Goal: Obtain resource: Download file/media

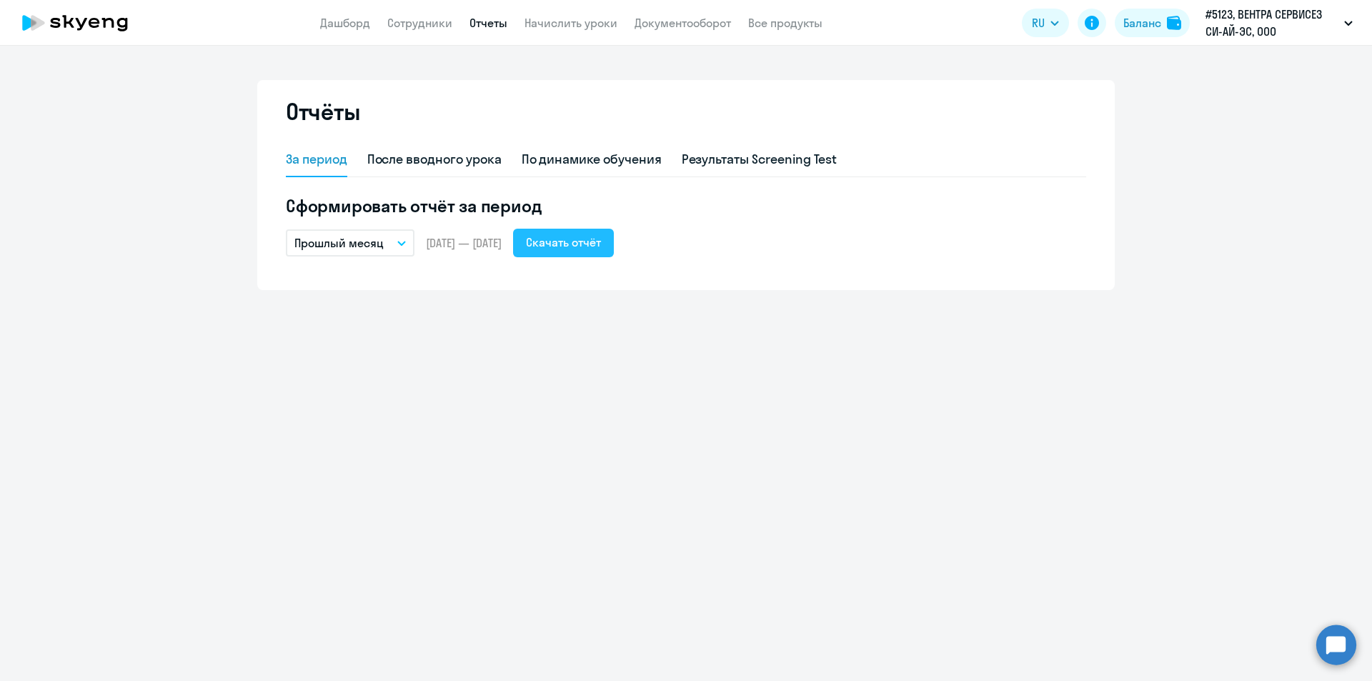
click at [578, 243] on div "Скачать отчёт" at bounding box center [563, 242] width 75 height 17
click at [415, 18] on link "Сотрудники" at bounding box center [419, 23] width 65 height 14
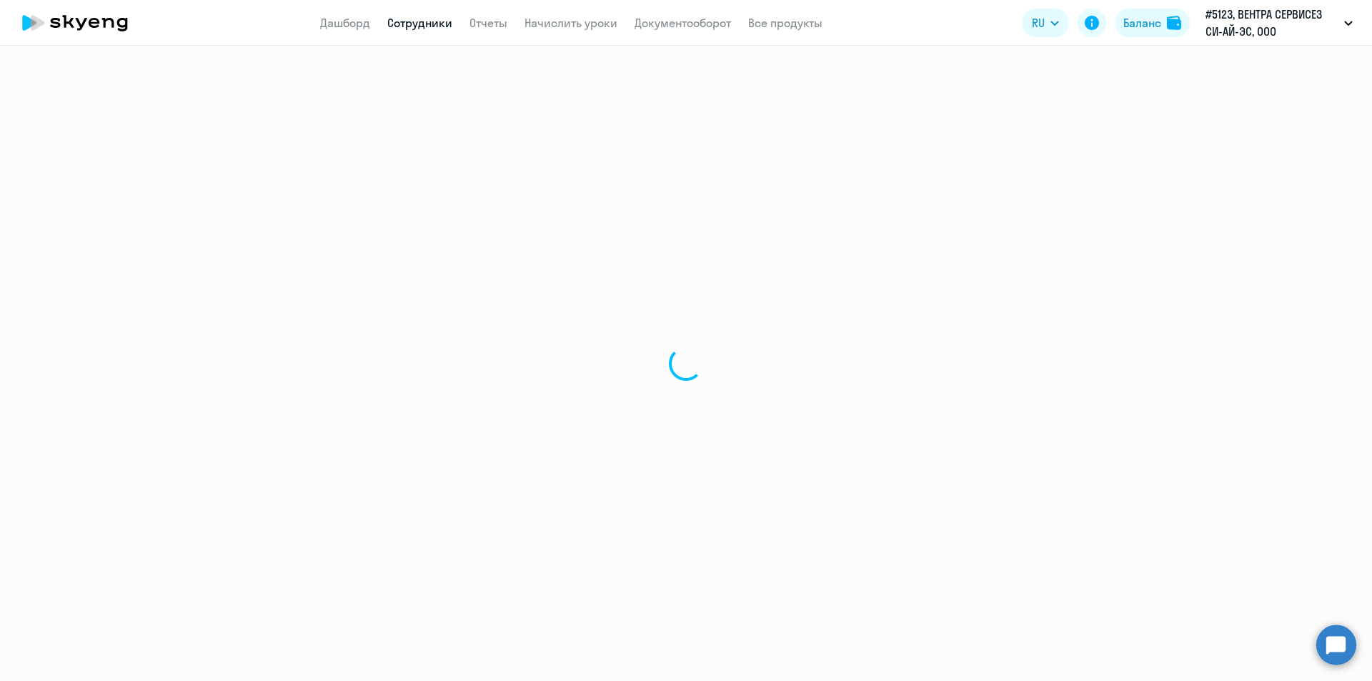
select select "30"
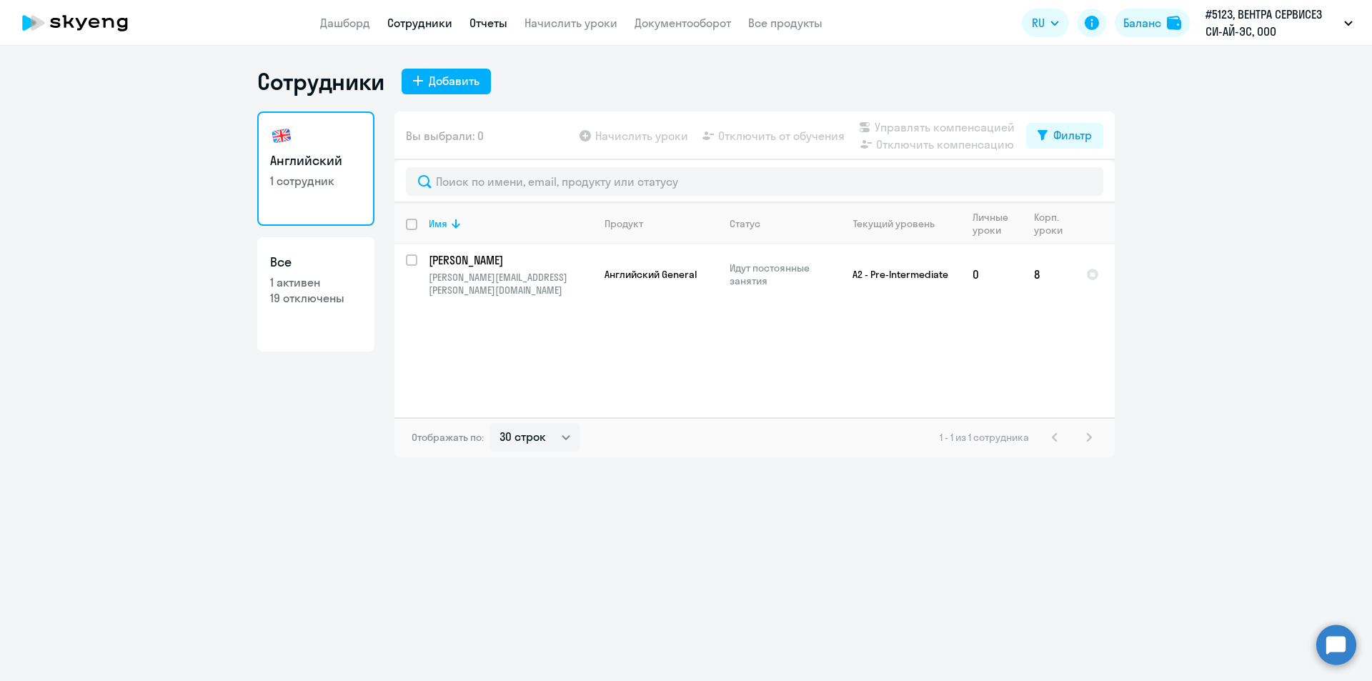
click at [504, 27] on link "Отчеты" at bounding box center [489, 23] width 38 height 14
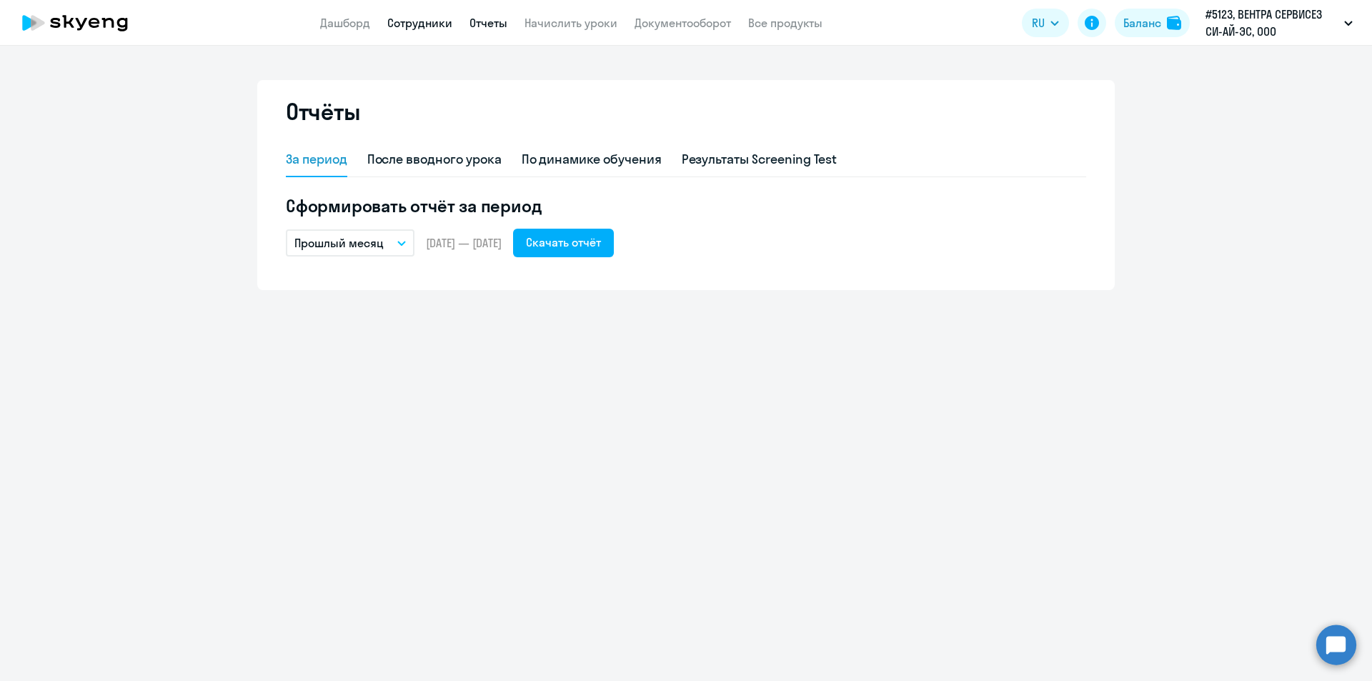
click at [439, 21] on link "Сотрудники" at bounding box center [419, 23] width 65 height 14
select select "30"
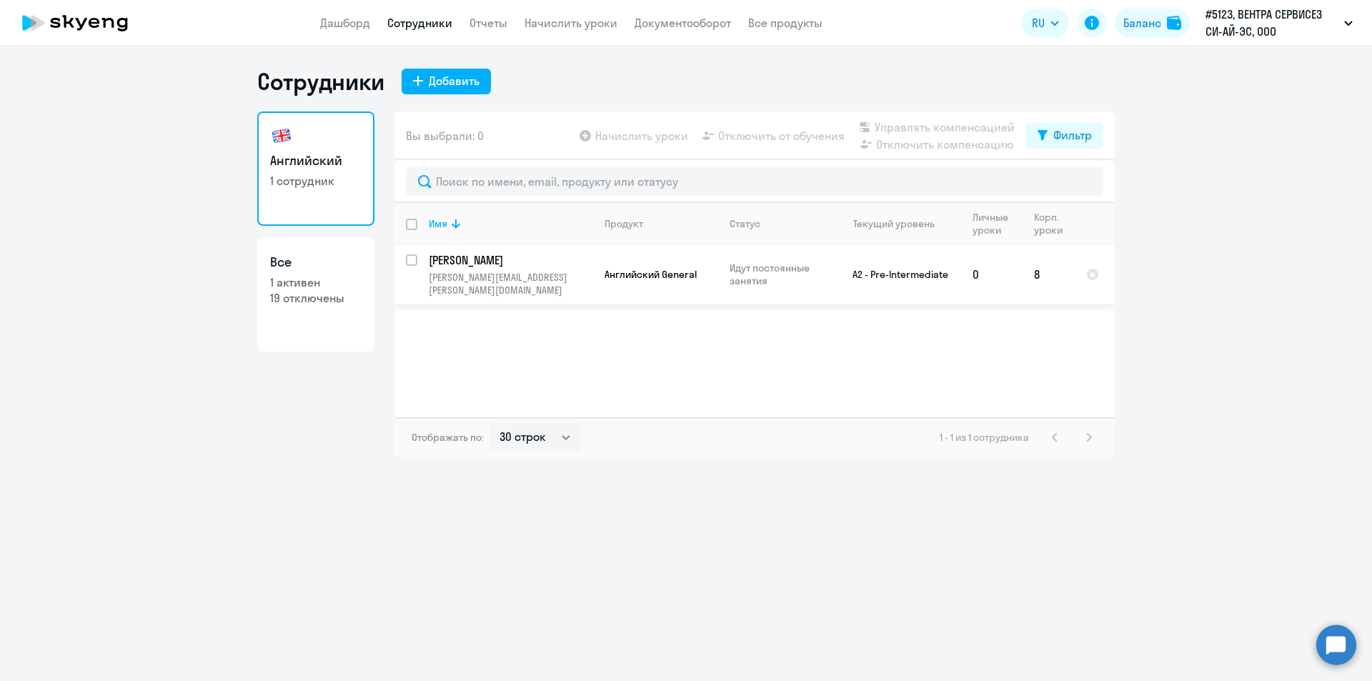
click at [520, 264] on p "[PERSON_NAME]" at bounding box center [510, 260] width 162 height 16
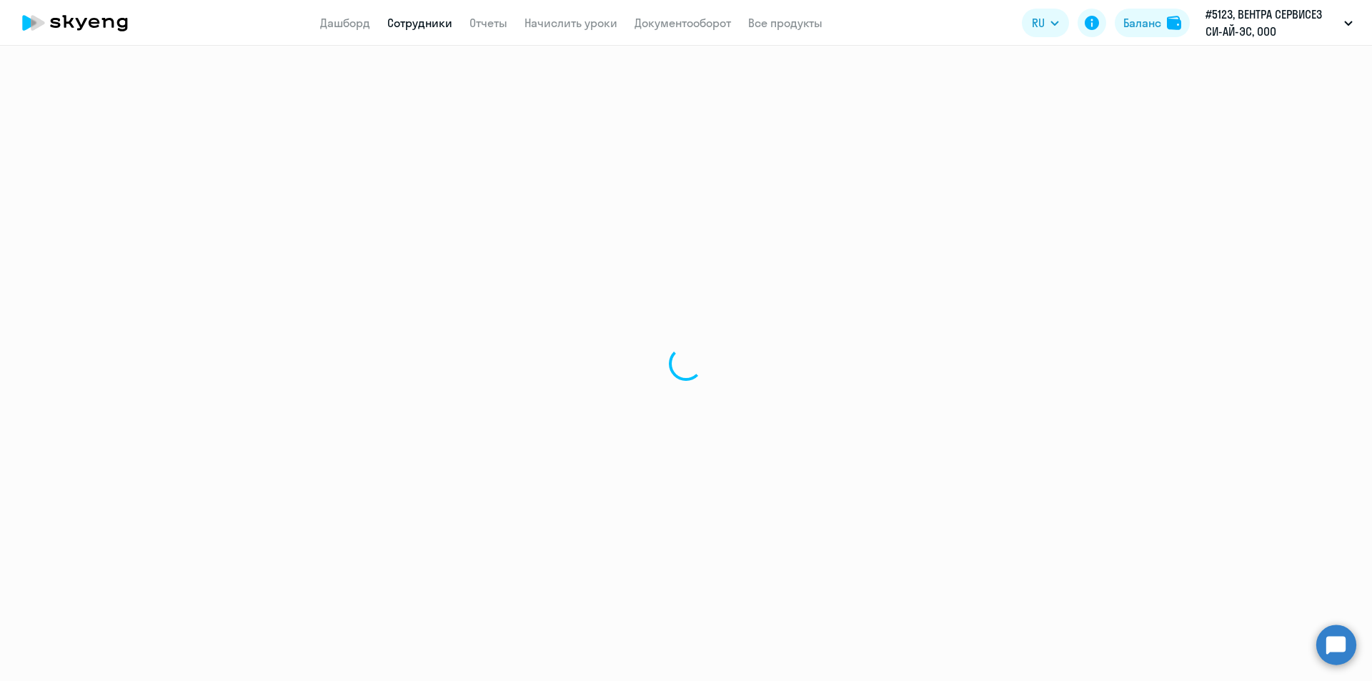
select select "english"
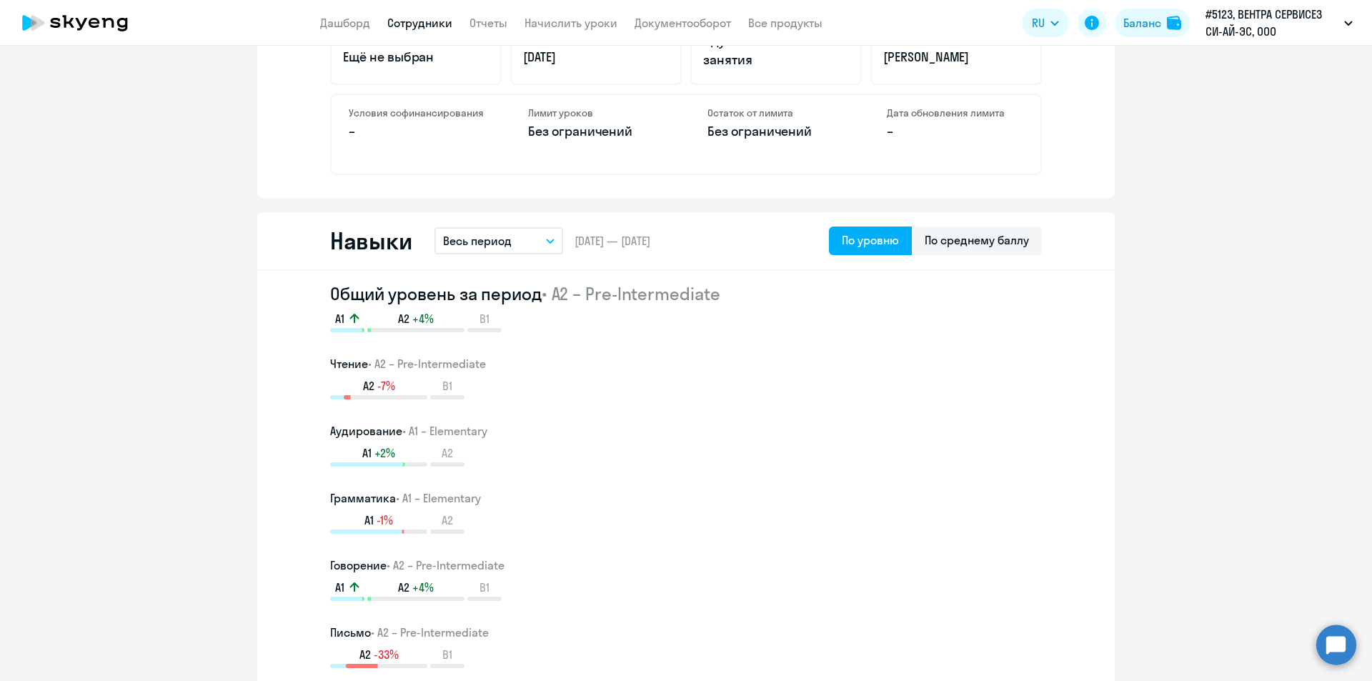
scroll to position [643, 0]
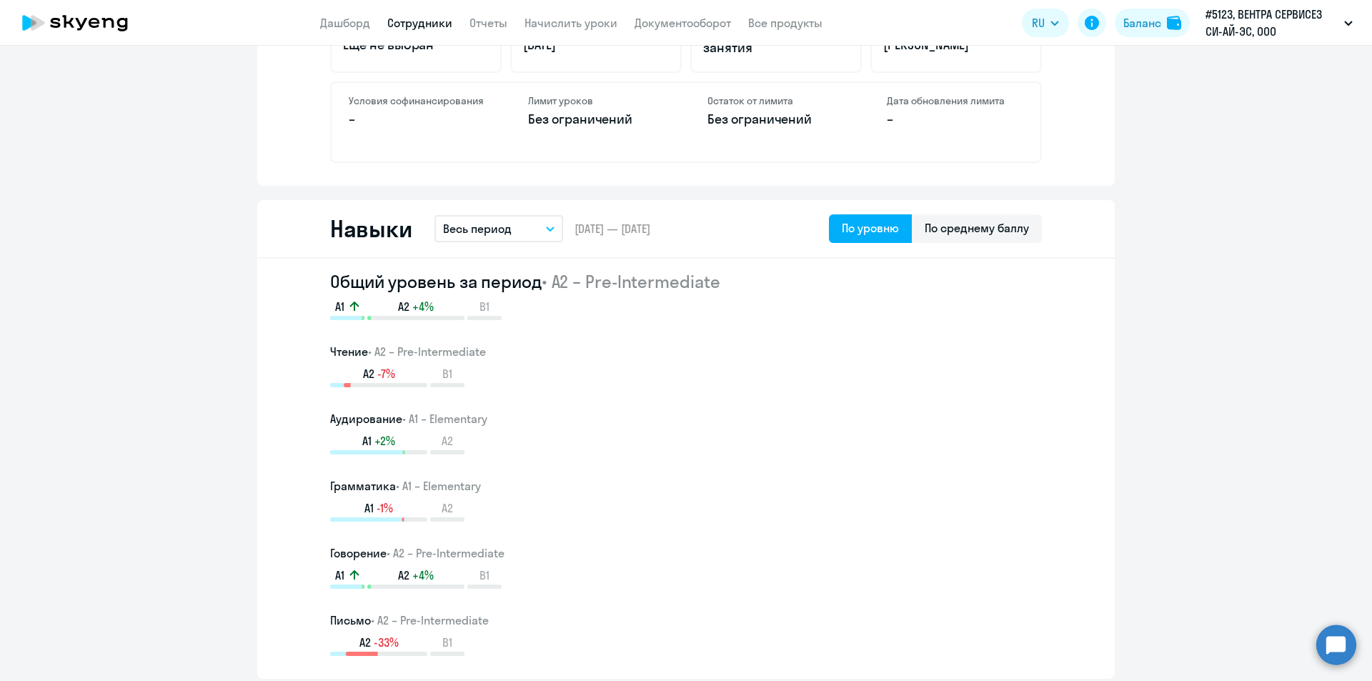
click at [550, 229] on button "Весь период" at bounding box center [499, 228] width 129 height 27
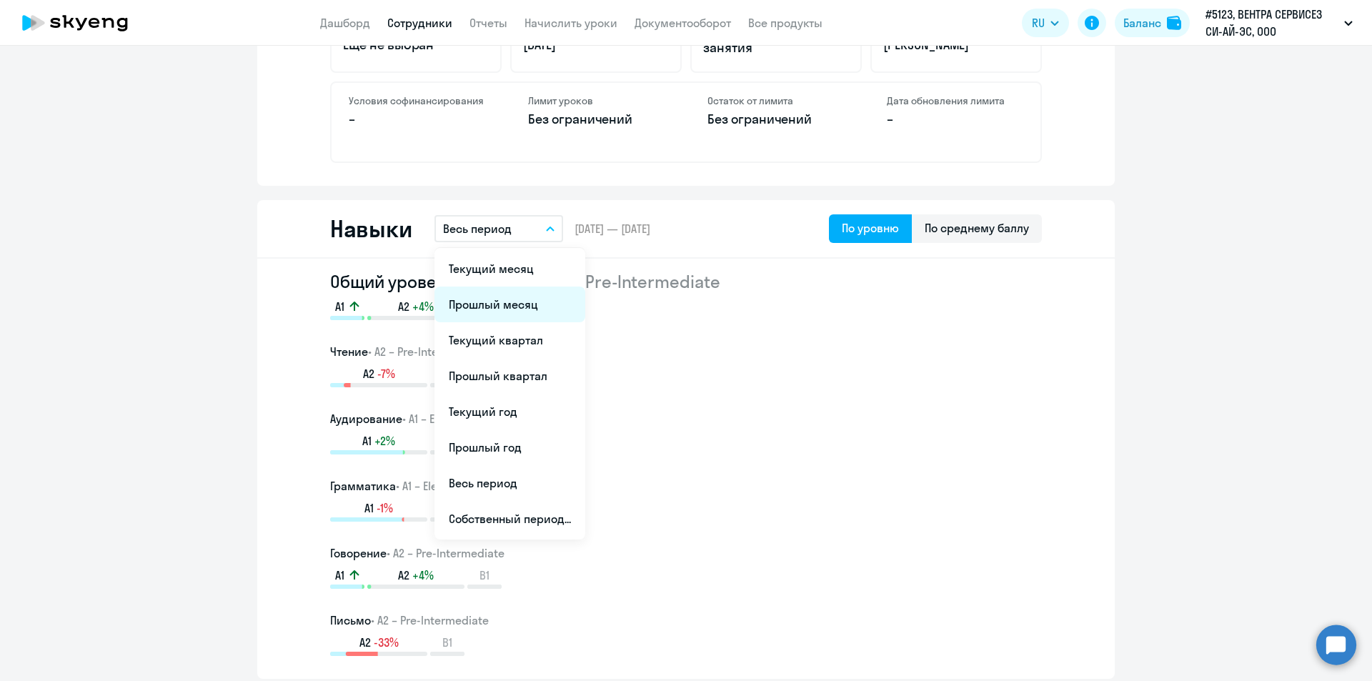
click at [475, 301] on li "Прошлый месяц" at bounding box center [510, 305] width 151 height 36
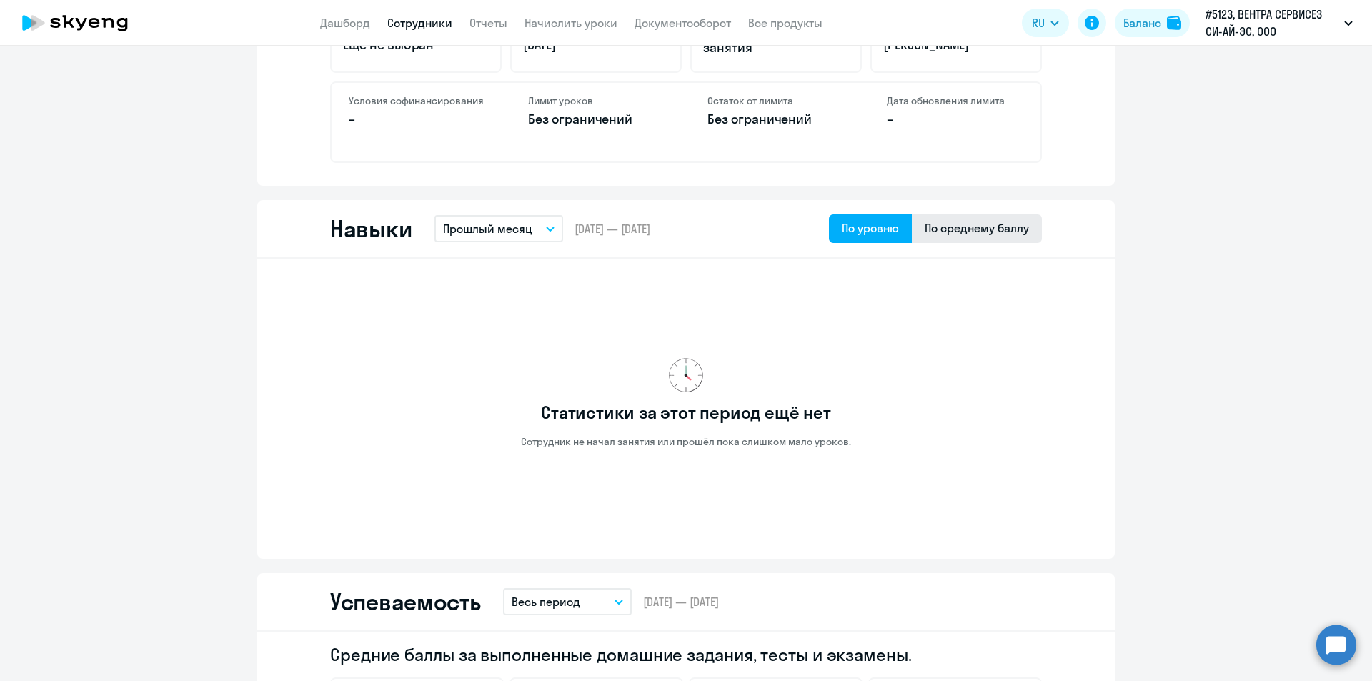
click at [962, 230] on div "По среднему баллу" at bounding box center [977, 227] width 104 height 17
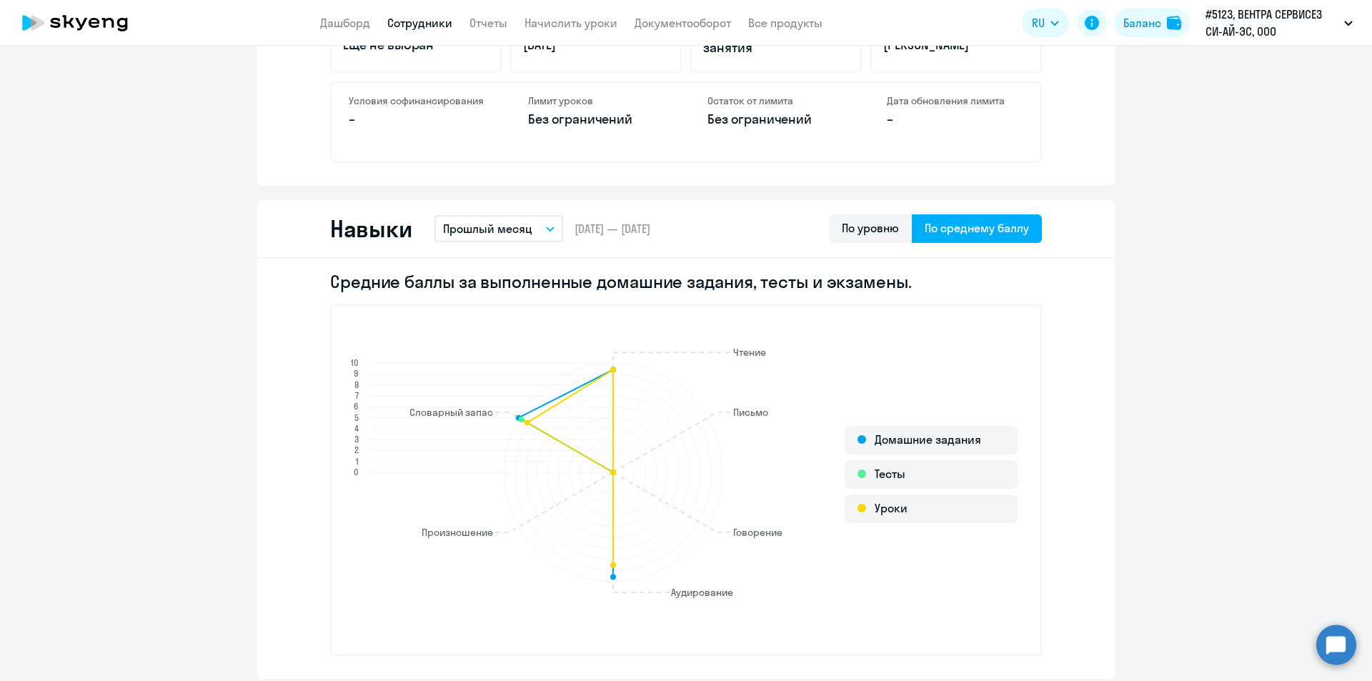
scroll to position [1072, 0]
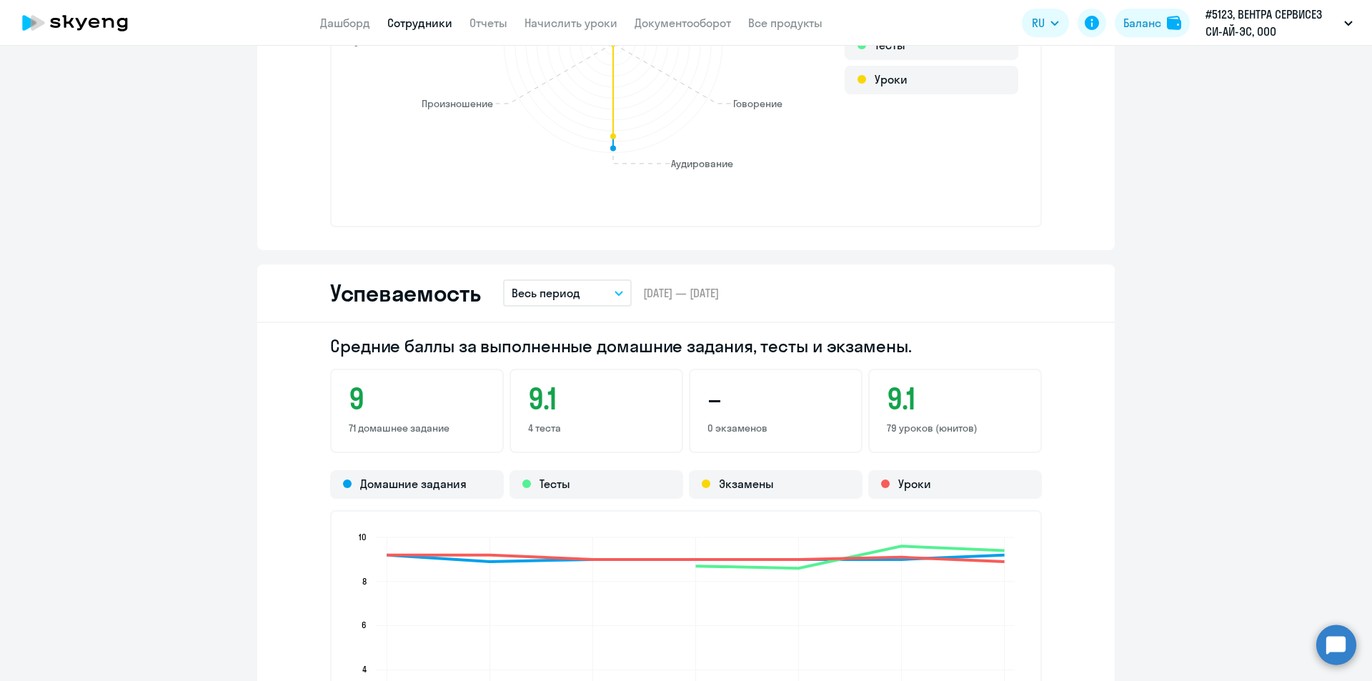
click at [554, 294] on p "Весь период" at bounding box center [546, 292] width 69 height 17
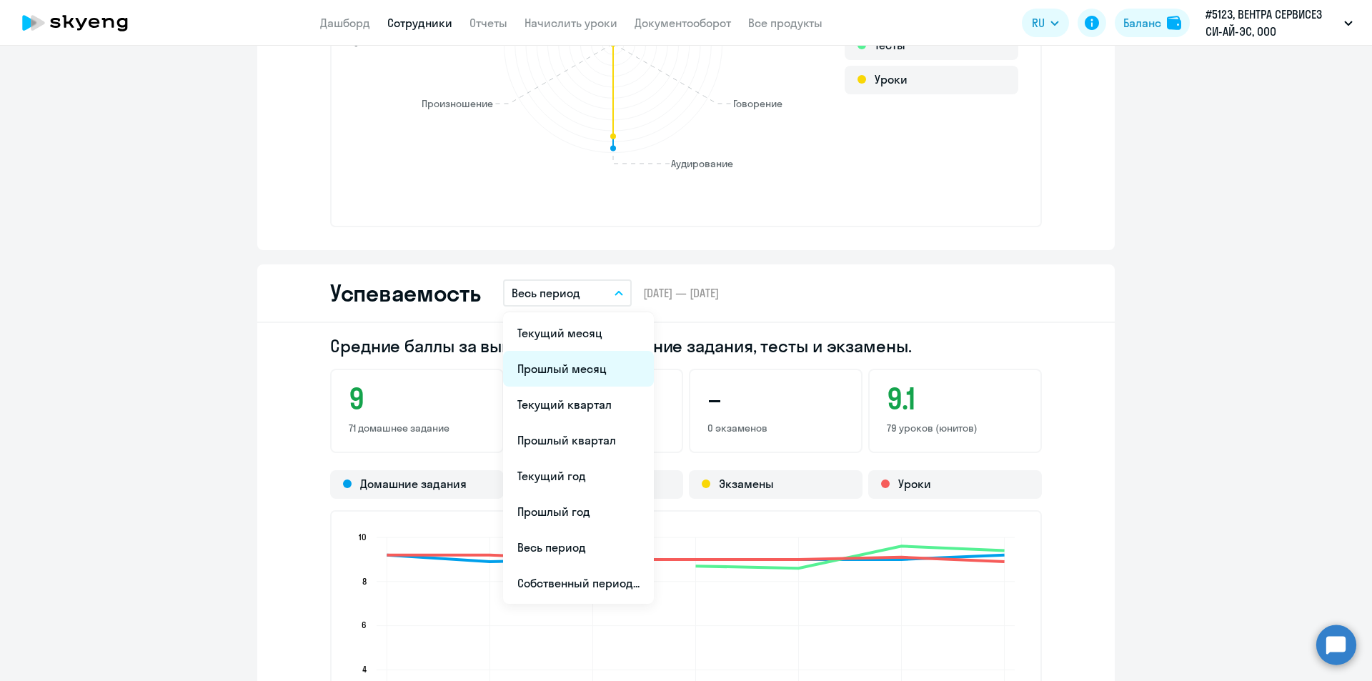
click at [543, 370] on li "Прошлый месяц" at bounding box center [578, 369] width 151 height 36
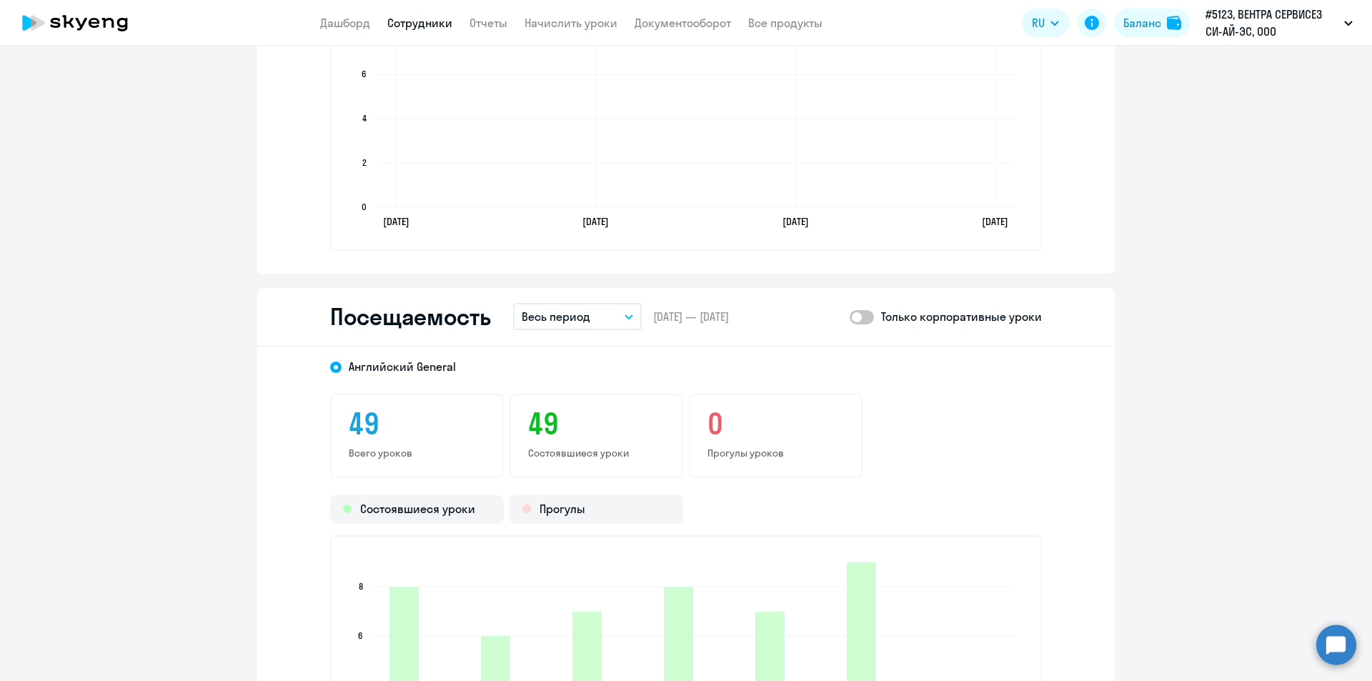
scroll to position [1715, 0]
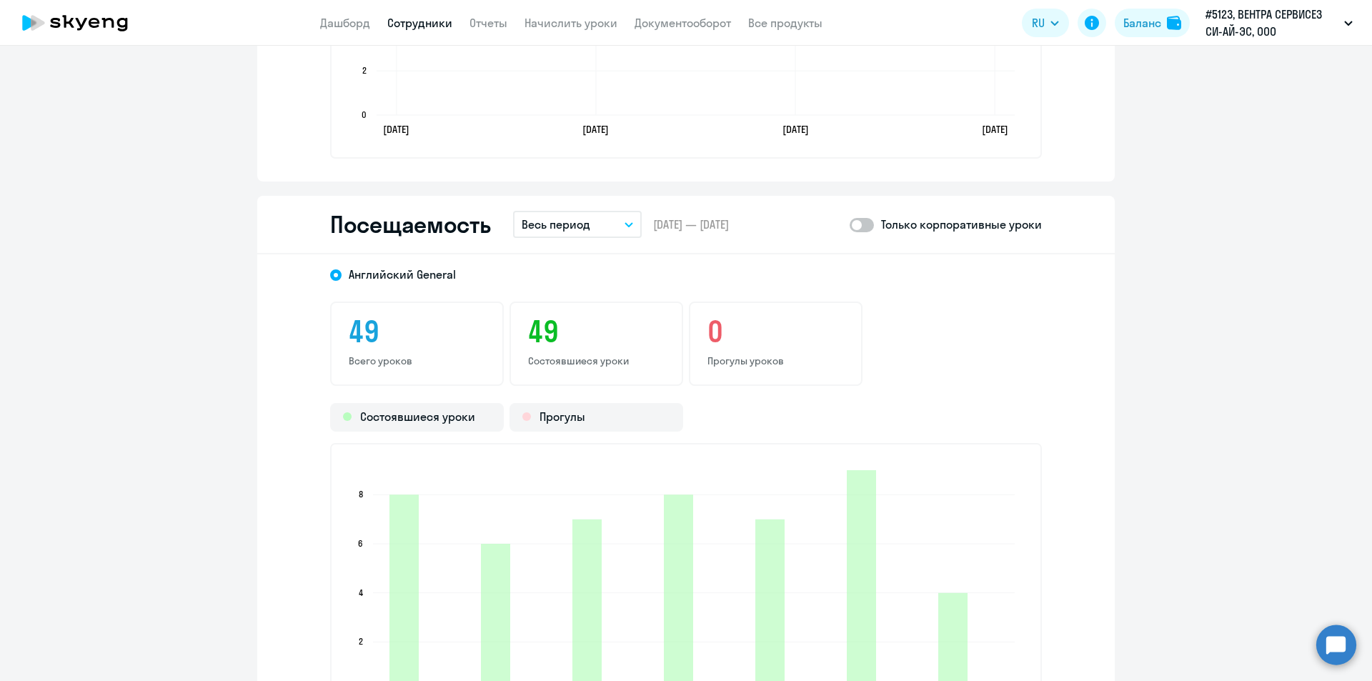
click at [547, 233] on button "Весь период" at bounding box center [577, 224] width 129 height 27
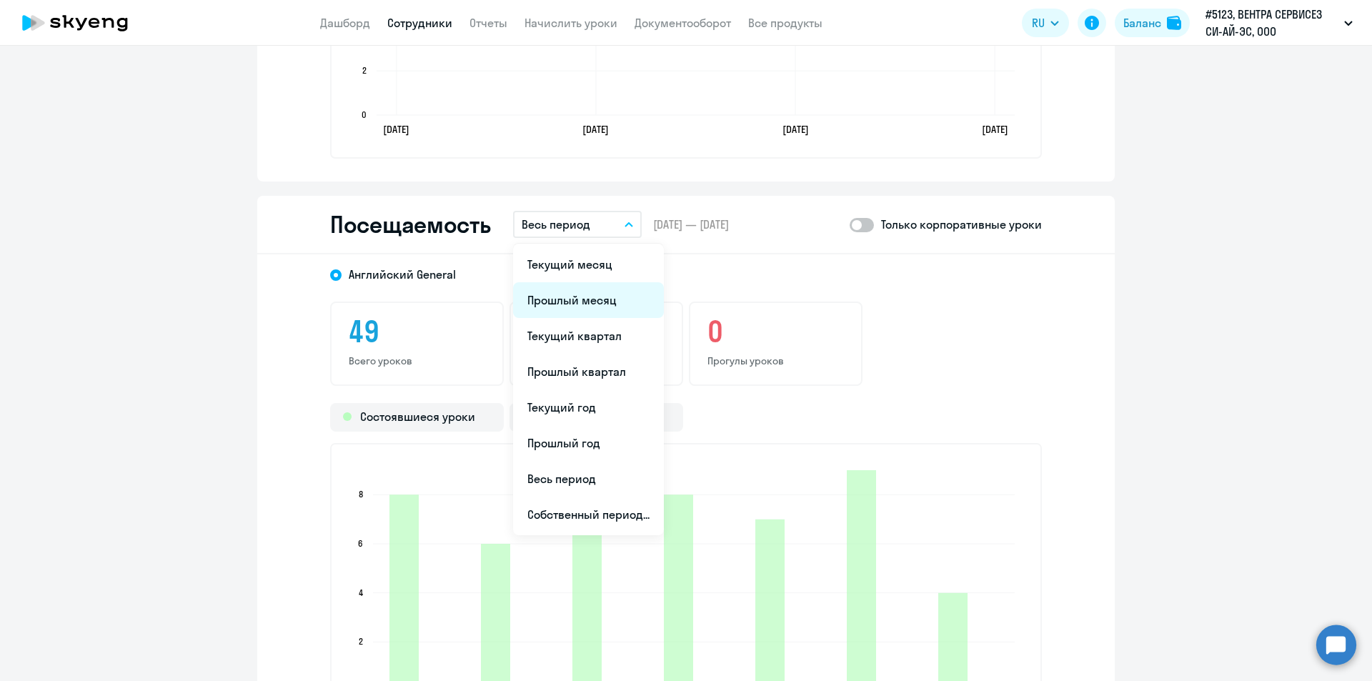
click at [542, 302] on li "Прошлый месяц" at bounding box center [588, 300] width 151 height 36
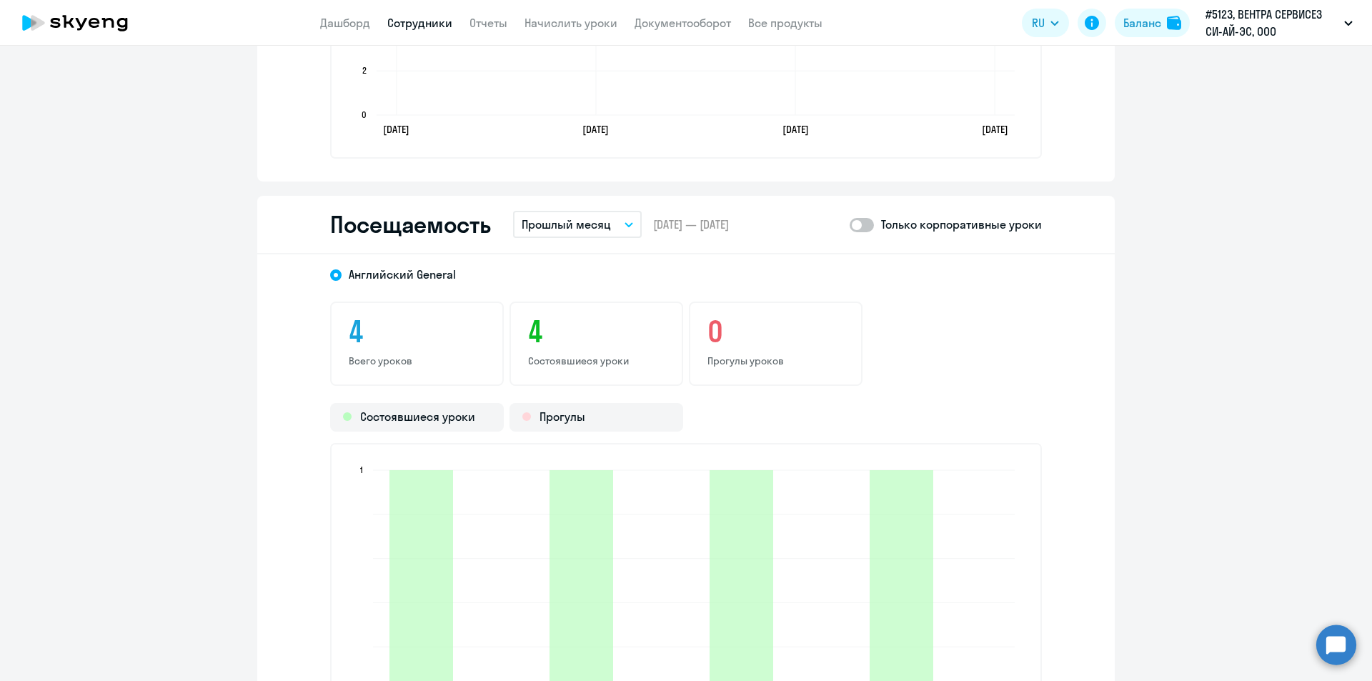
click at [867, 227] on span at bounding box center [862, 225] width 24 height 14
click at [850, 225] on input "checkbox" at bounding box center [849, 224] width 1 height 1
checkbox input "true"
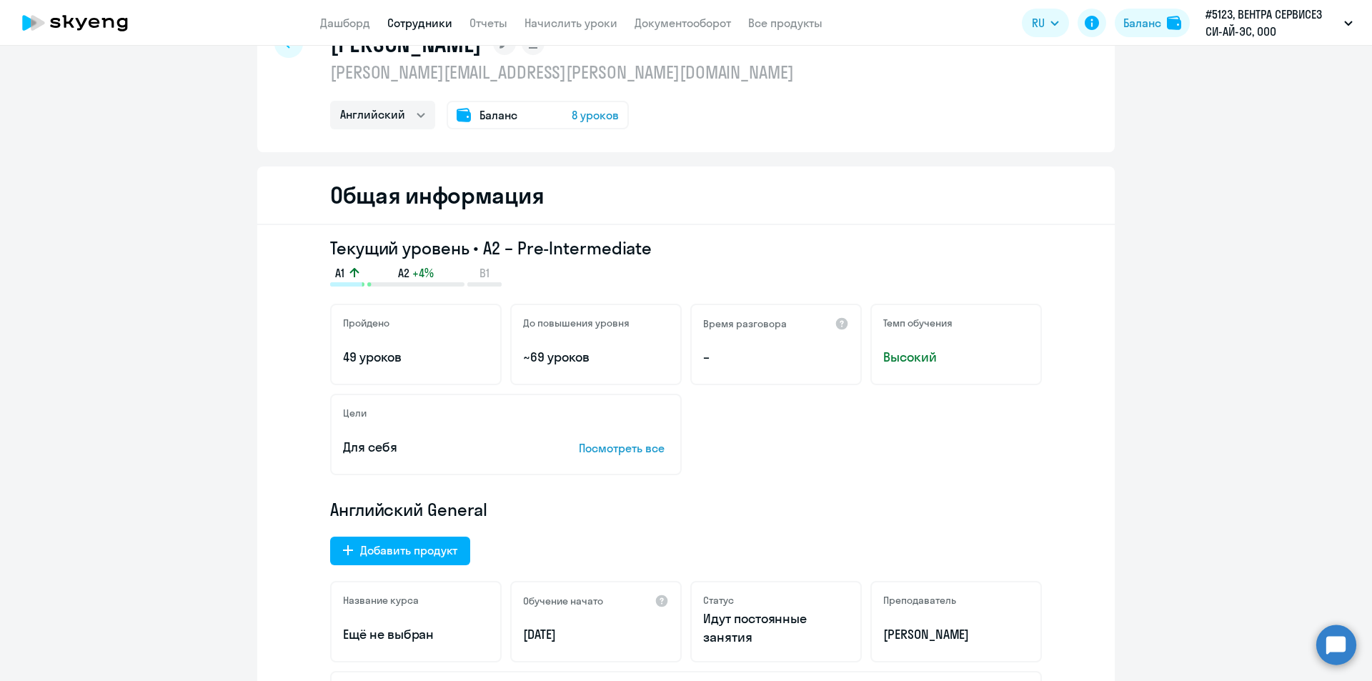
scroll to position [0, 0]
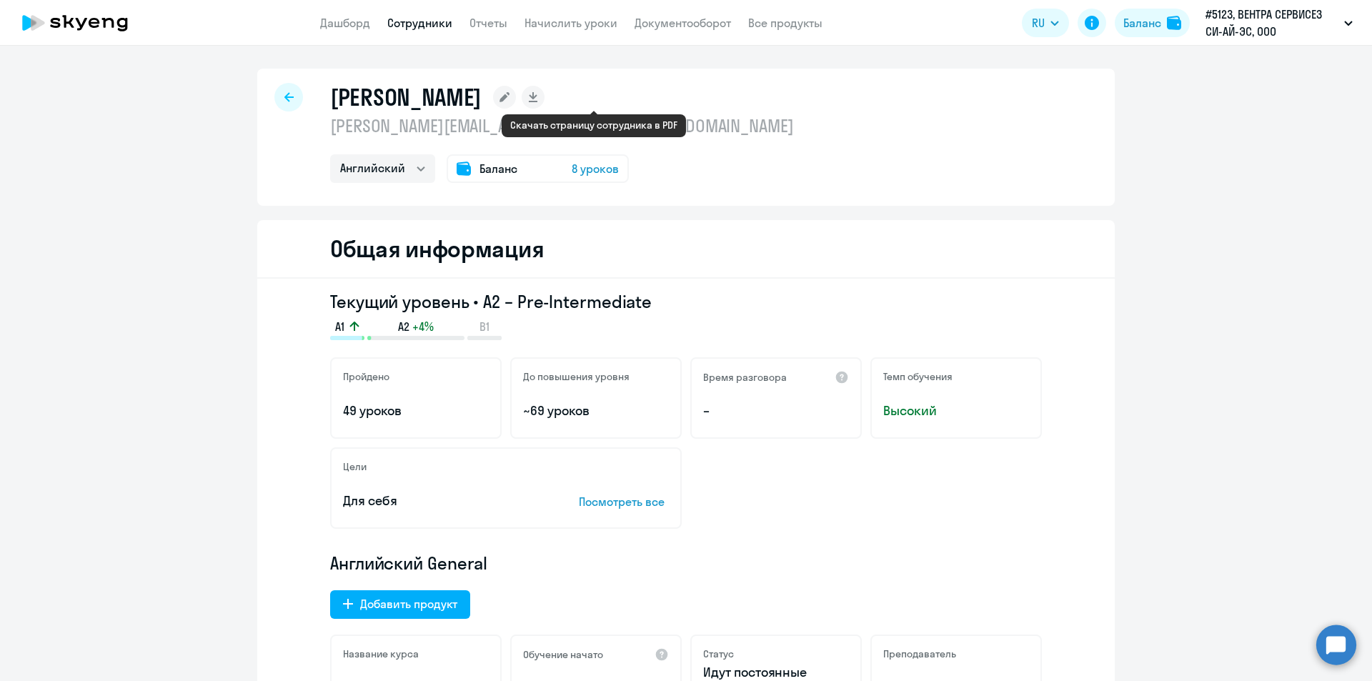
click at [537, 98] on icon at bounding box center [533, 95] width 8 height 7
select select "english"
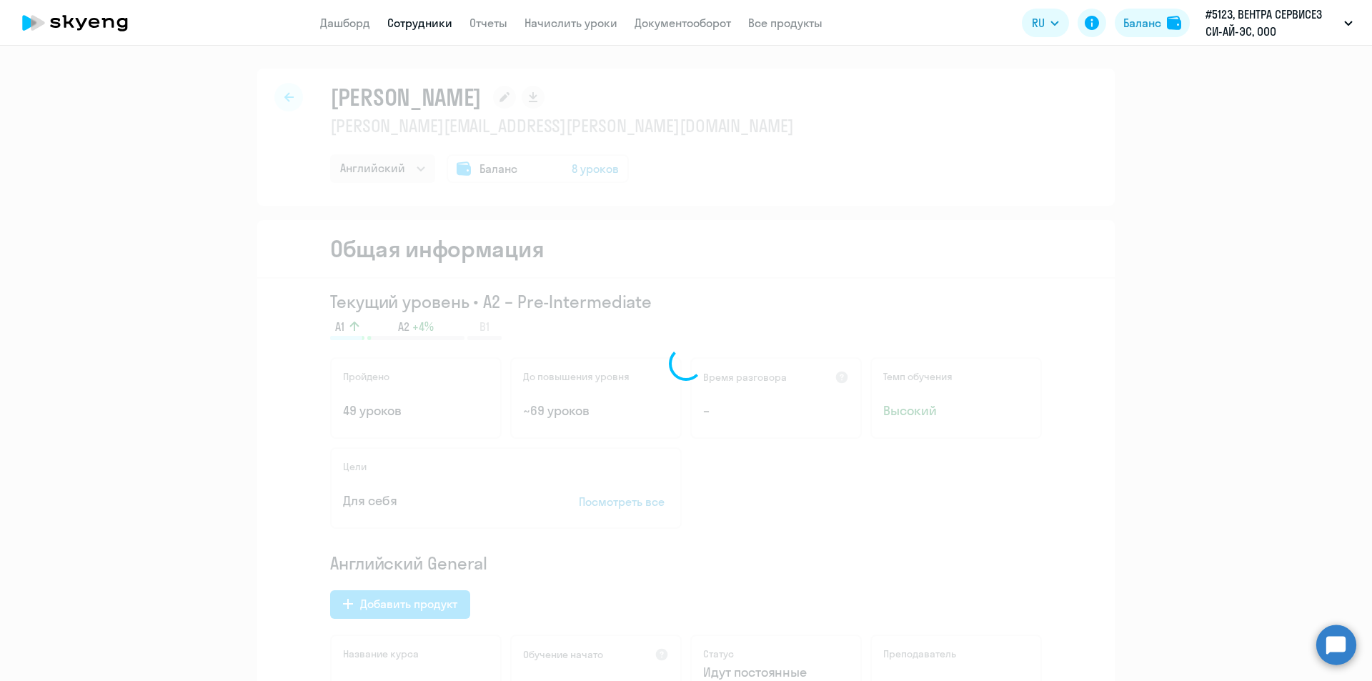
select select "english"
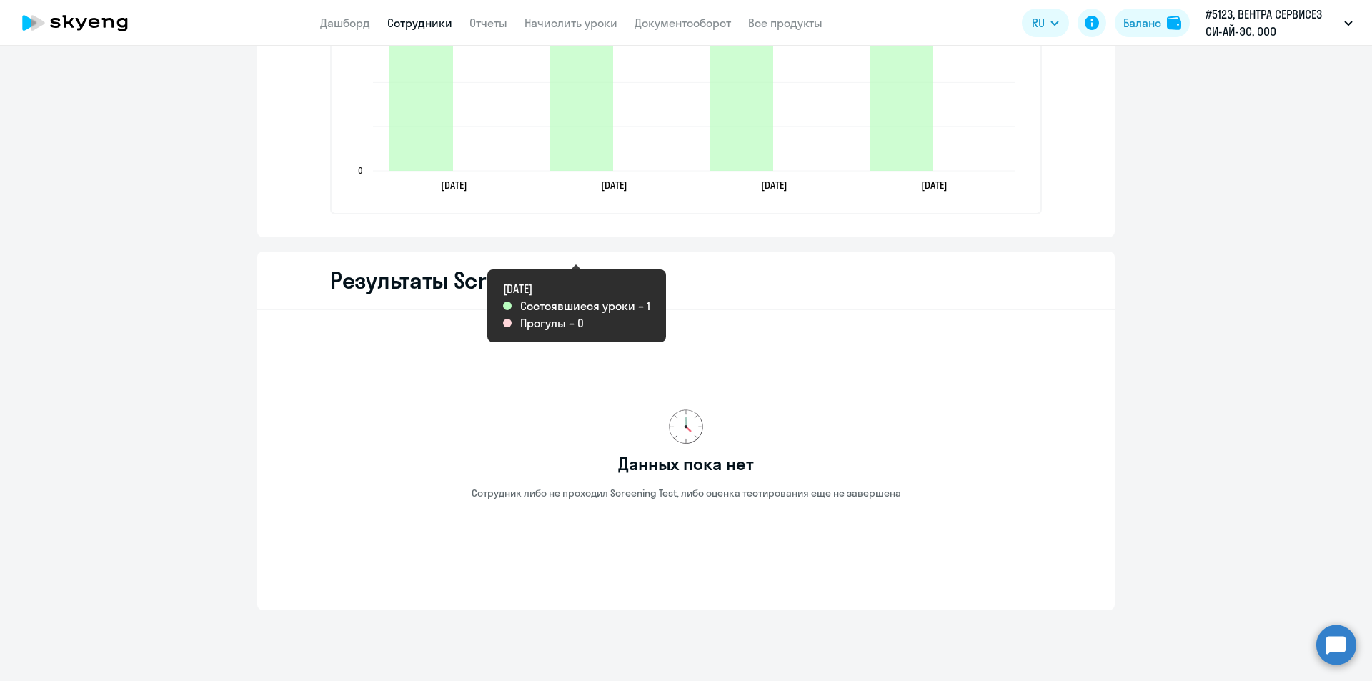
scroll to position [2269, 0]
